Goal: Task Accomplishment & Management: Use online tool/utility

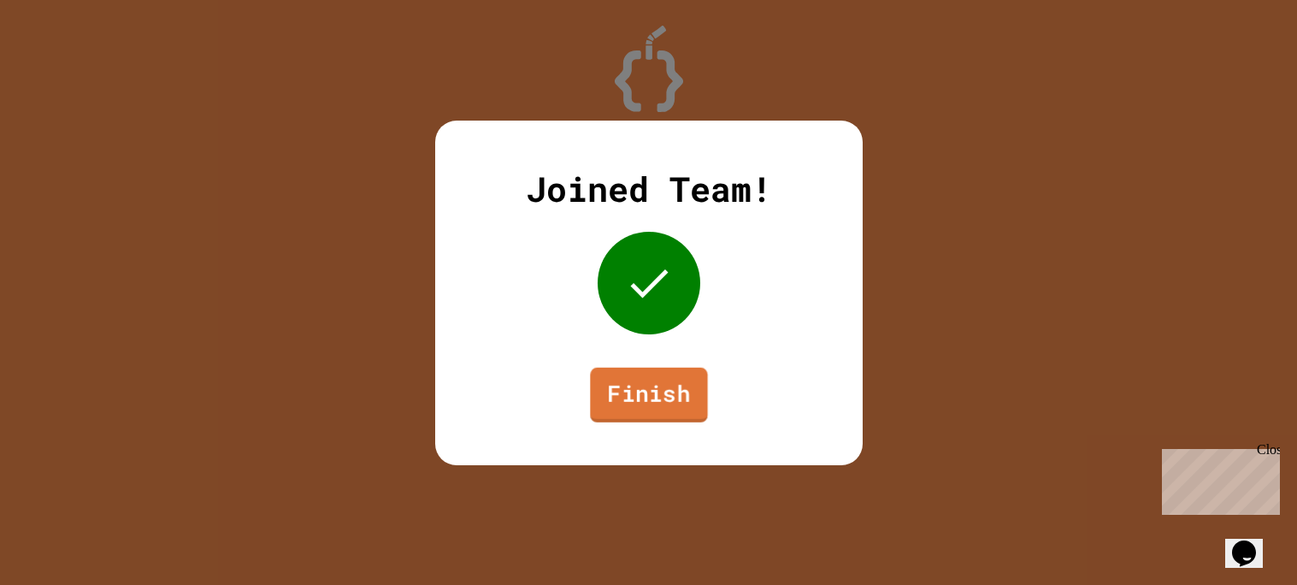
click at [630, 447] on div "Joined Team! Finish" at bounding box center [649, 293] width 428 height 345
click at [662, 392] on link "Finish" at bounding box center [648, 392] width 107 height 56
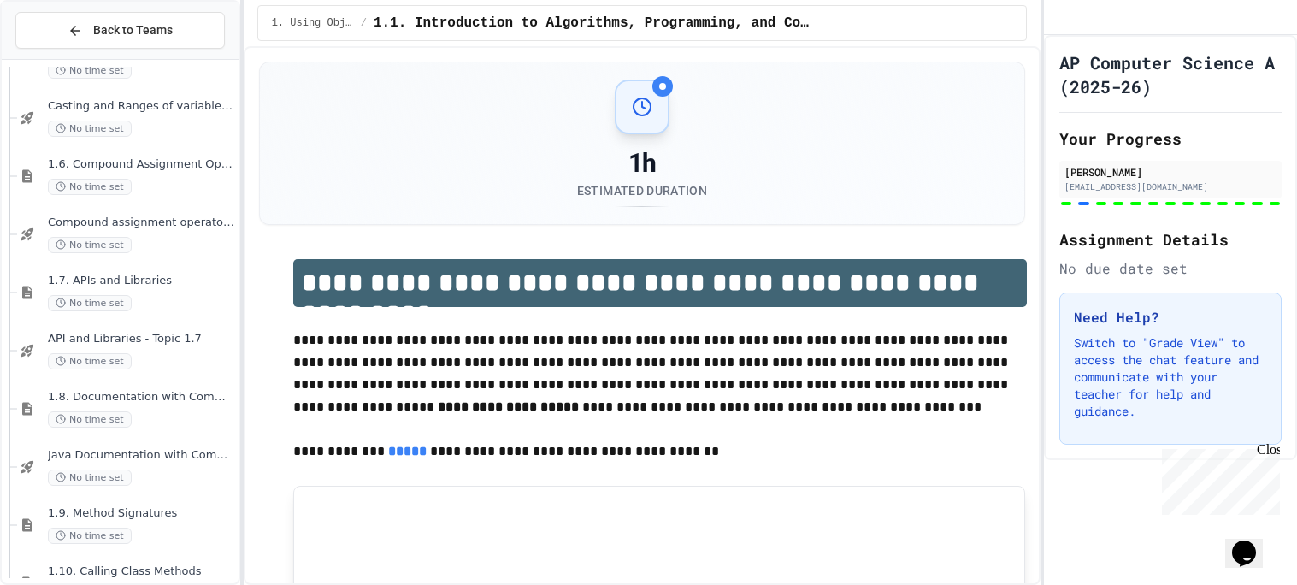
scroll to position [859, 0]
click at [635, 62] on div "1h Estimated Duration" at bounding box center [642, 143] width 767 height 163
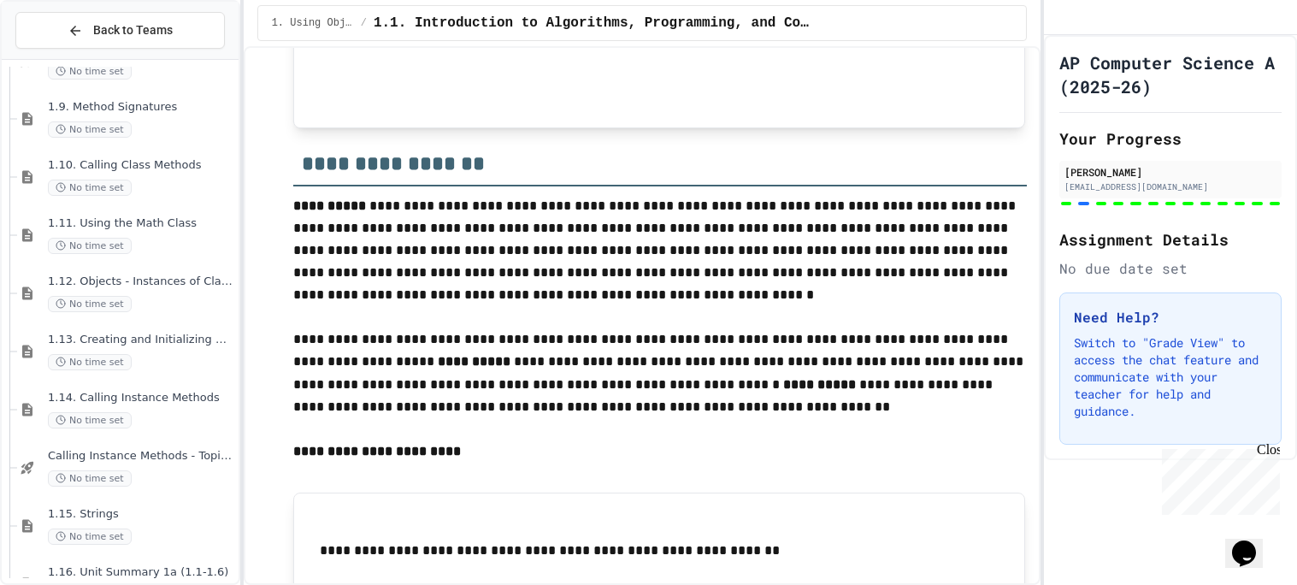
scroll to position [1094, 0]
